Goal: Task Accomplishment & Management: Use online tool/utility

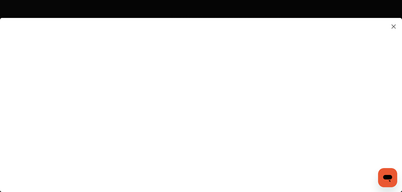
scroll to position [797, 0]
